Goal: Information Seeking & Learning: Learn about a topic

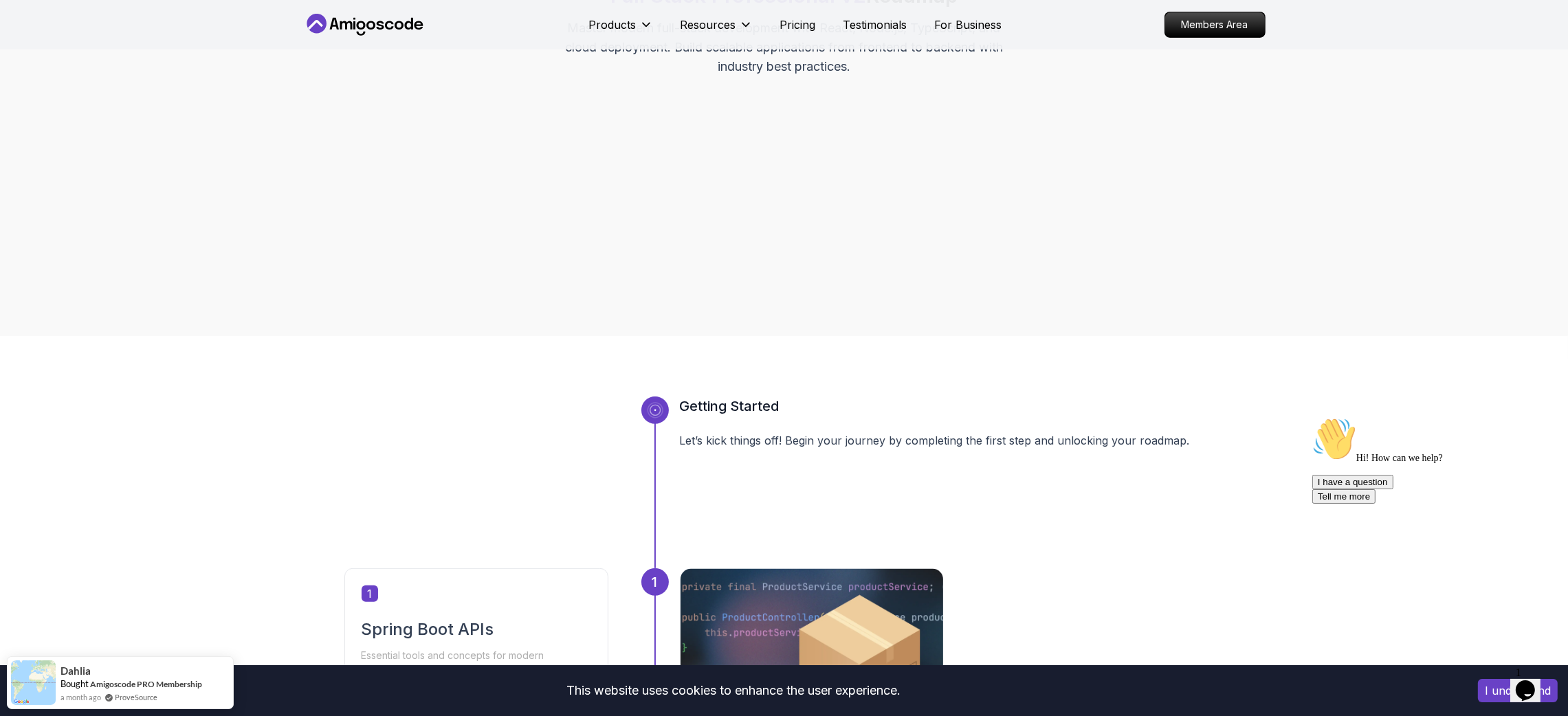
scroll to position [710, 0]
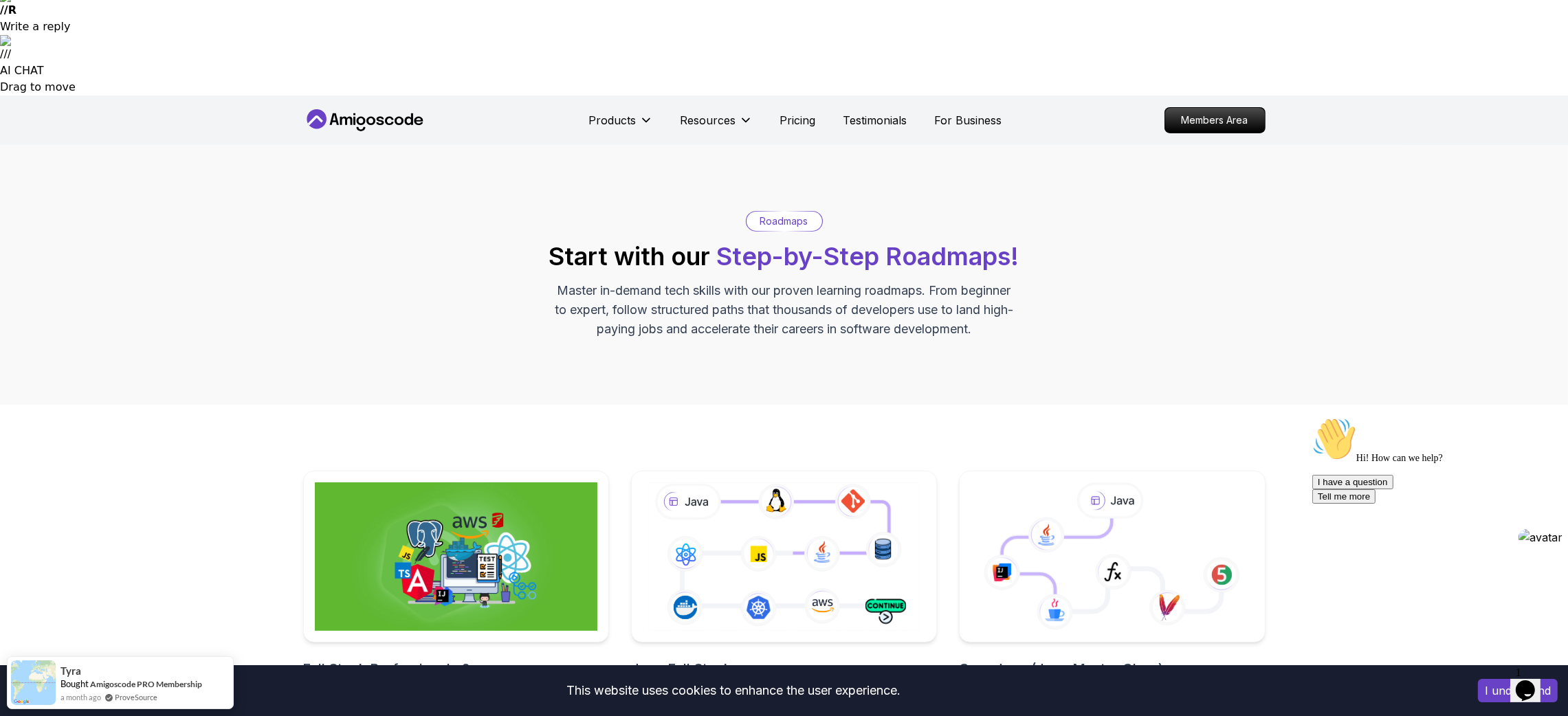
scroll to position [400, 0]
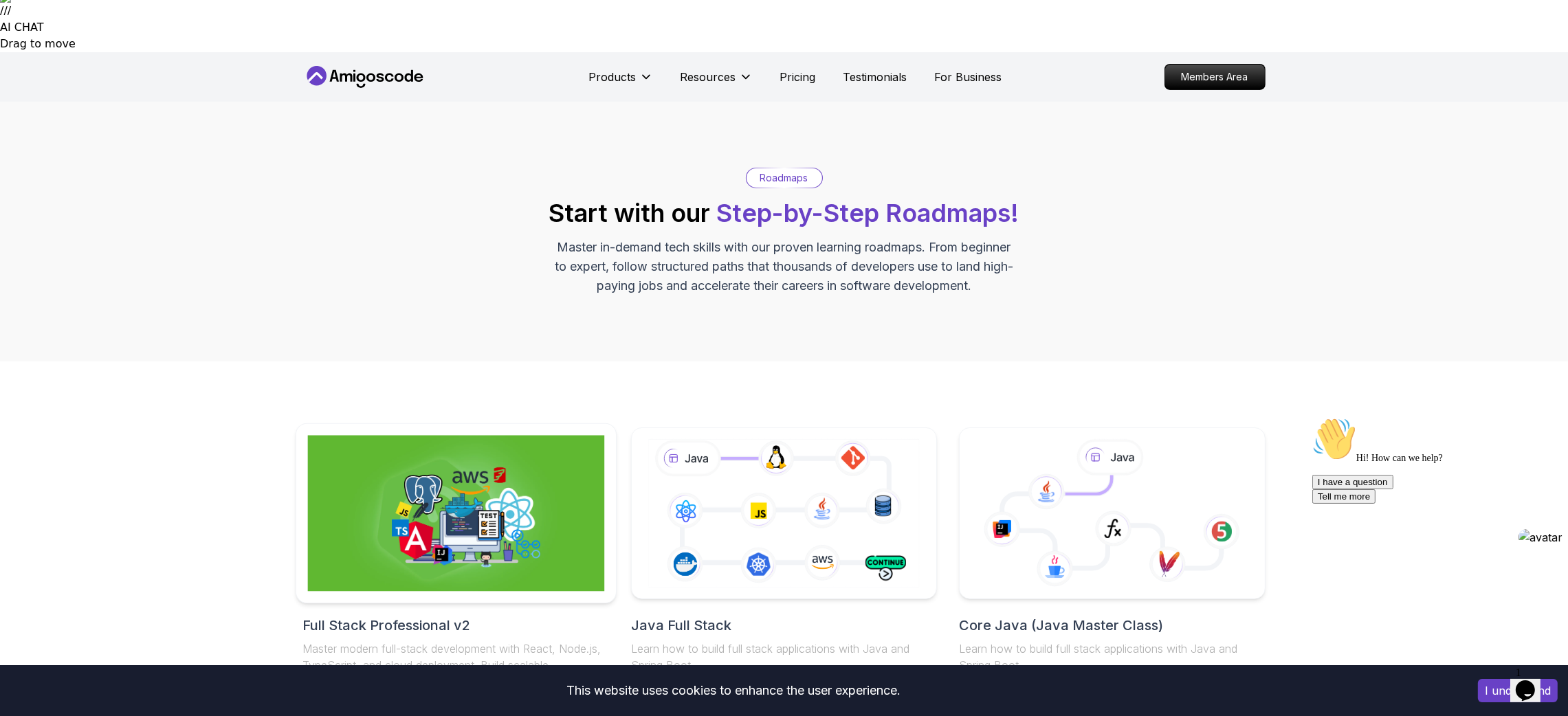
scroll to position [324, 0]
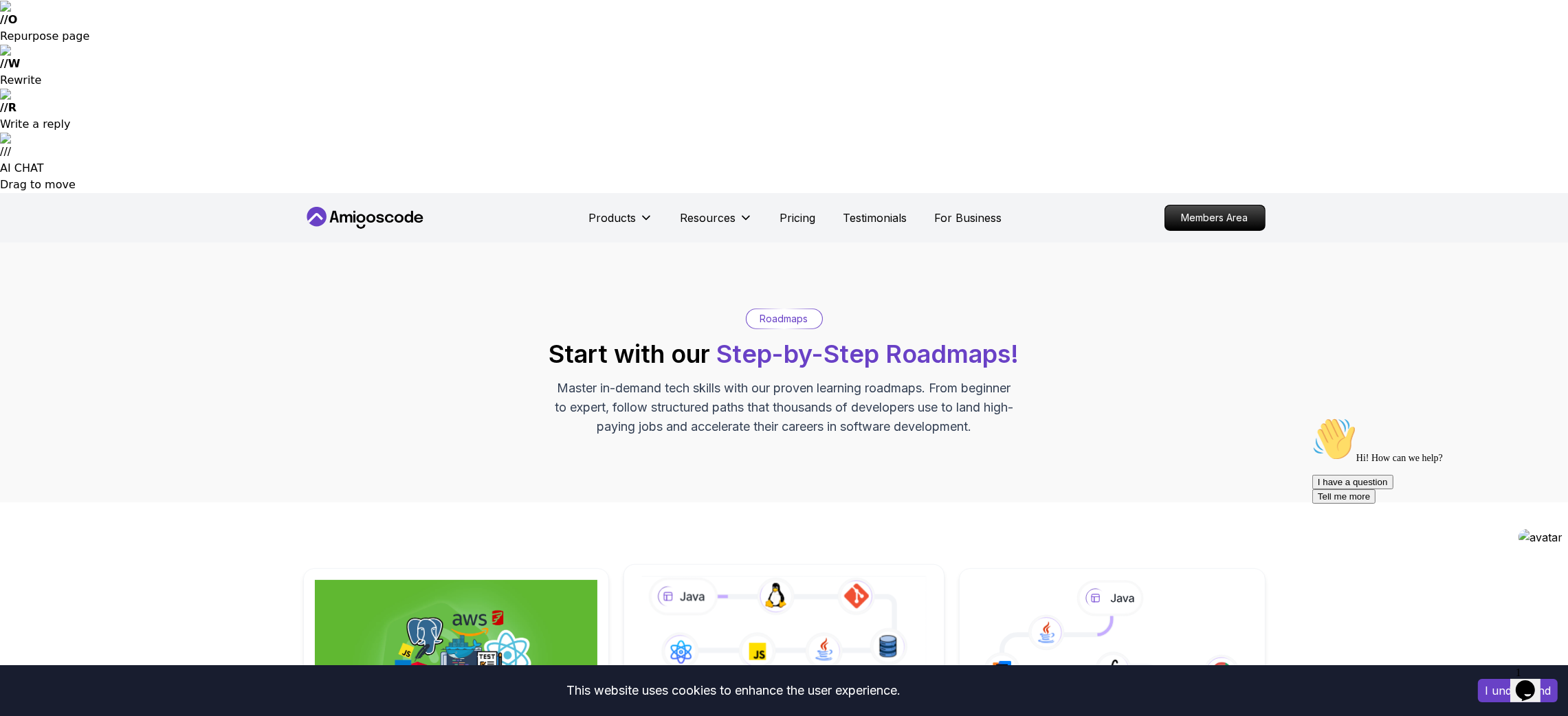
click at [723, 477] on icon at bounding box center [784, 653] width 291 height 161
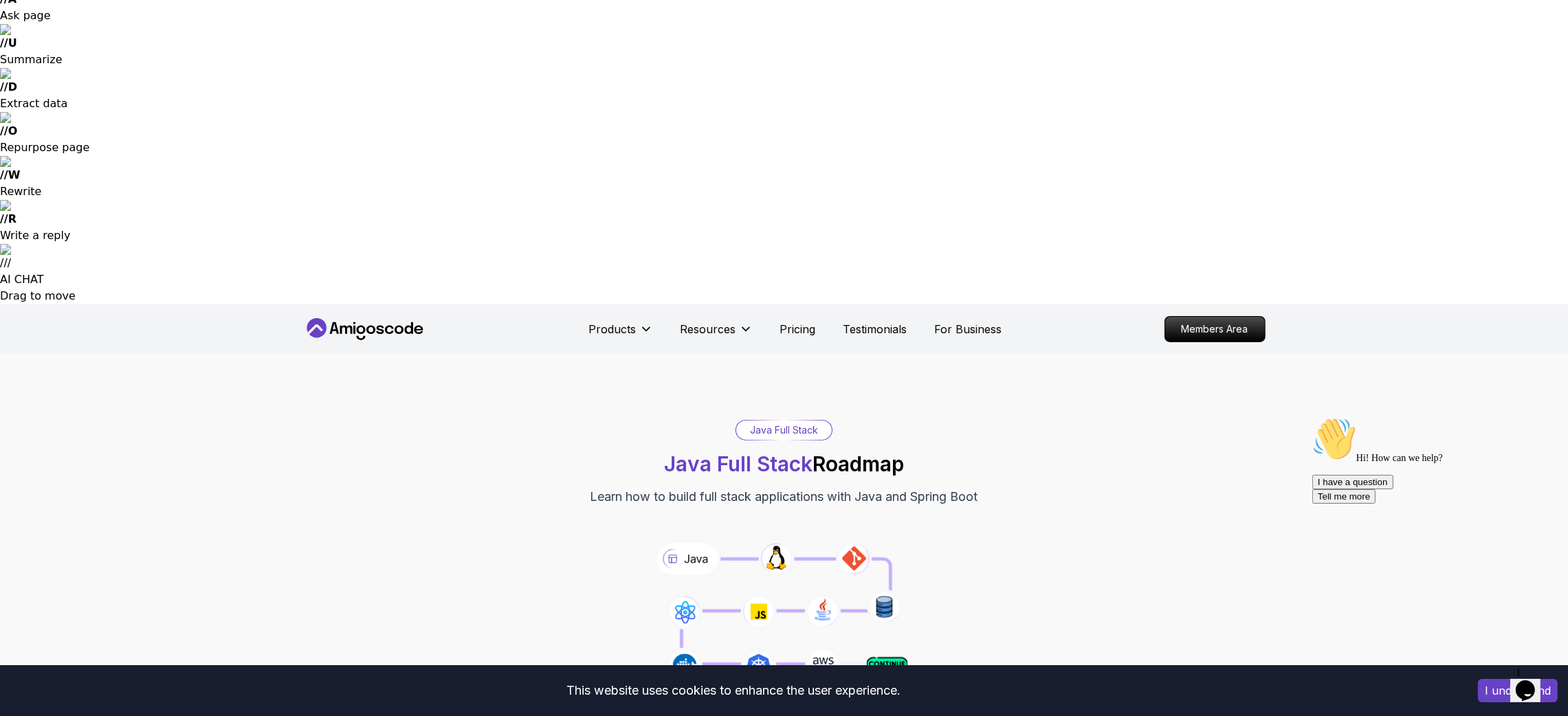
scroll to position [168, 0]
